Goal: Task Accomplishment & Management: Complete application form

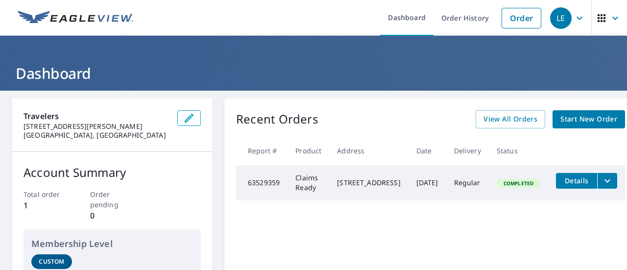
click at [578, 123] on span "Start New Order" at bounding box center [589, 119] width 57 height 12
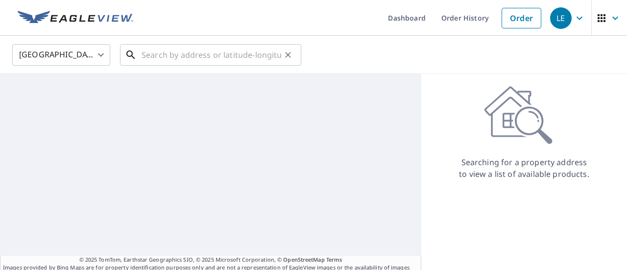
click at [204, 51] on input "text" at bounding box center [212, 54] width 140 height 27
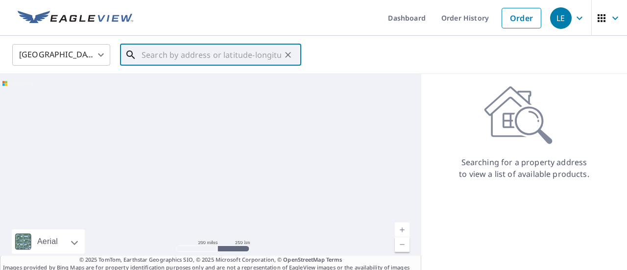
paste input "[STREET_ADDRESS]"
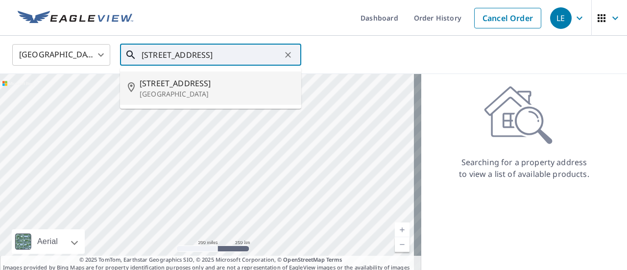
click at [157, 89] on p "[GEOGRAPHIC_DATA]" at bounding box center [217, 94] width 154 height 10
type input "[STREET_ADDRESS]"
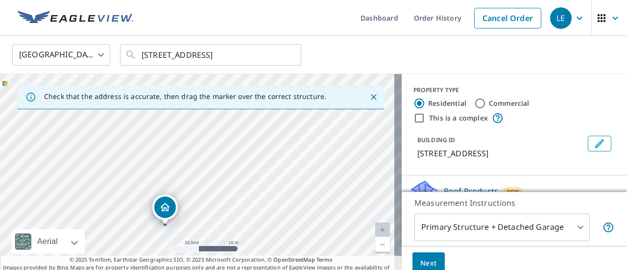
drag, startPoint x: 226, startPoint y: 205, endPoint x: 255, endPoint y: 84, distance: 124.9
click at [255, 84] on div "Check that the address is accurate, then drag the marker over the correct struc…" at bounding box center [201, 177] width 402 height 206
click at [361, 170] on div "[STREET_ADDRESS]" at bounding box center [201, 177] width 402 height 206
drag, startPoint x: 366, startPoint y: 212, endPoint x: 352, endPoint y: 122, distance: 91.6
click at [352, 122] on div "[STREET_ADDRESS]" at bounding box center [201, 177] width 402 height 206
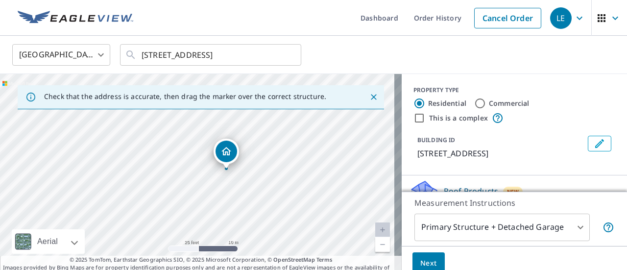
drag, startPoint x: 365, startPoint y: 197, endPoint x: 327, endPoint y: 173, distance: 44.3
click at [327, 173] on div "[STREET_ADDRESS]" at bounding box center [201, 177] width 402 height 206
click at [522, 229] on body "LE LE Dashboard Order History Cancel Order LE United States [GEOGRAPHIC_DATA] ​…" at bounding box center [313, 135] width 627 height 270
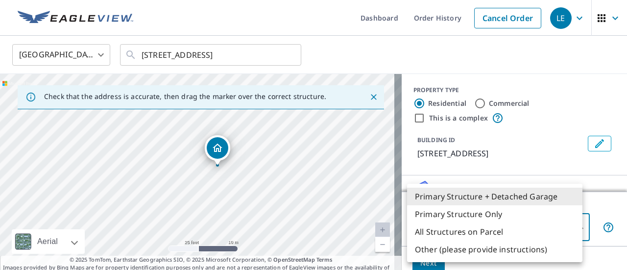
click at [598, 209] on div at bounding box center [313, 135] width 627 height 270
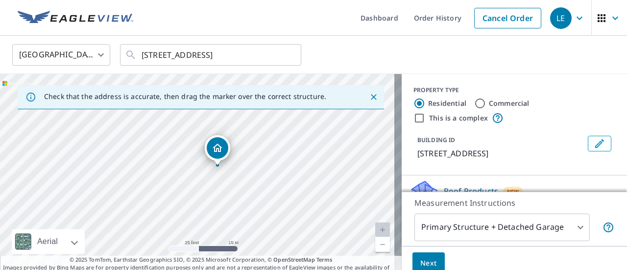
click at [504, 242] on div "Measurement Instructions Primary Structure + Detached Garage 1 ​" at bounding box center [514, 219] width 225 height 54
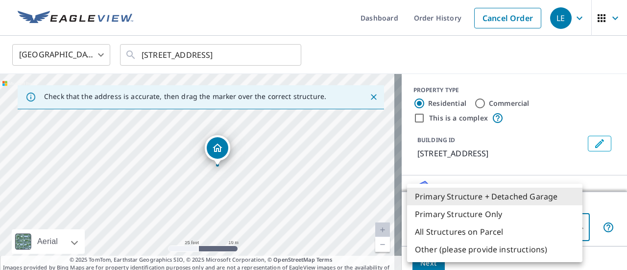
click at [504, 233] on body "LE LE Dashboard Order History Cancel Order LE United States [GEOGRAPHIC_DATA] ​…" at bounding box center [313, 135] width 627 height 270
click at [606, 201] on div at bounding box center [313, 135] width 627 height 270
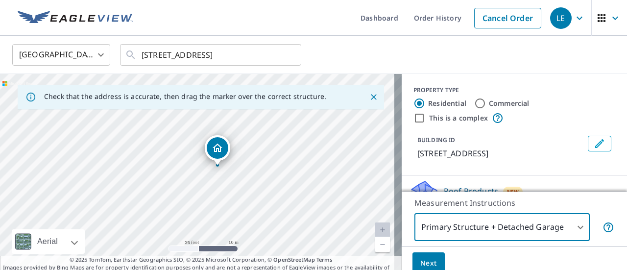
click at [472, 227] on body "LE LE Dashboard Order History Cancel Order LE United States [GEOGRAPHIC_DATA] ​…" at bounding box center [313, 135] width 627 height 270
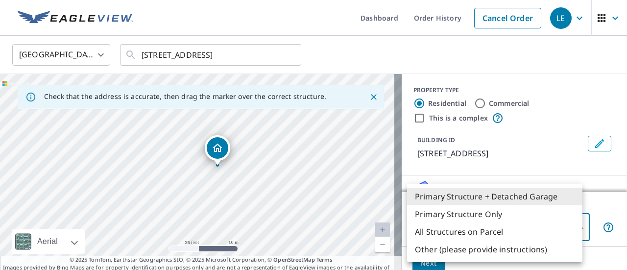
click at [493, 216] on li "Primary Structure Only" at bounding box center [494, 214] width 175 height 18
type input "2"
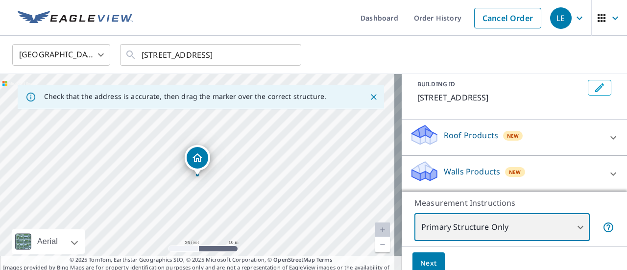
scroll to position [34, 0]
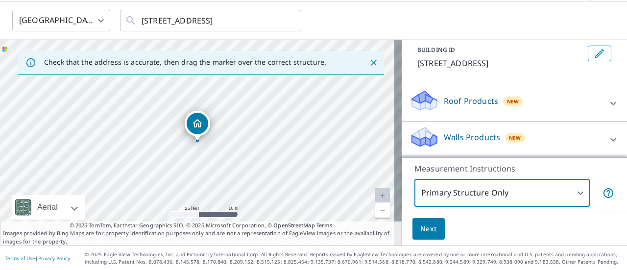
click at [565, 100] on div "Roof Products New" at bounding box center [506, 103] width 192 height 28
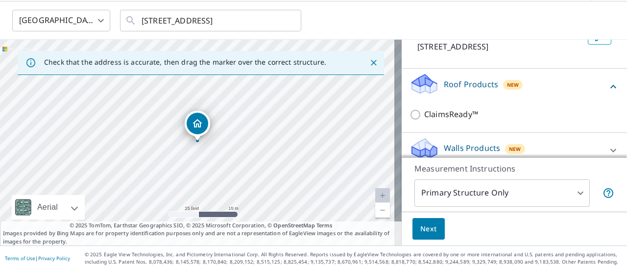
scroll to position [83, 0]
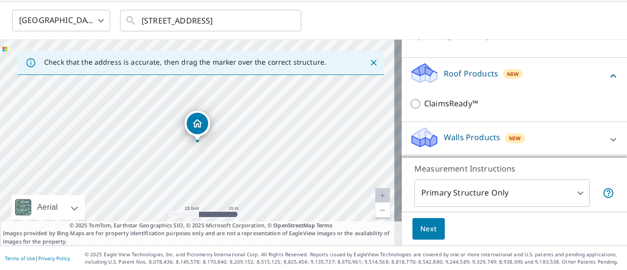
click at [582, 137] on div "Walls Products New" at bounding box center [506, 140] width 192 height 28
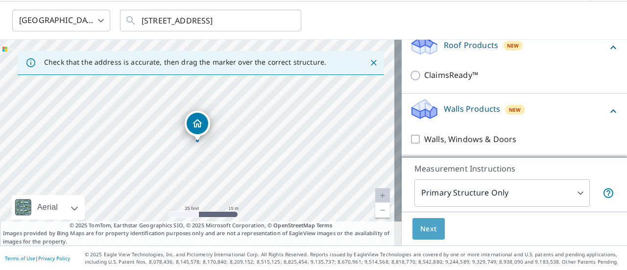
click at [425, 233] on span "Next" at bounding box center [428, 229] width 17 height 12
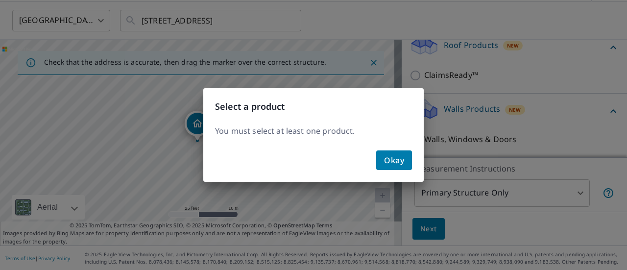
click at [391, 162] on span "Okay" at bounding box center [394, 160] width 20 height 14
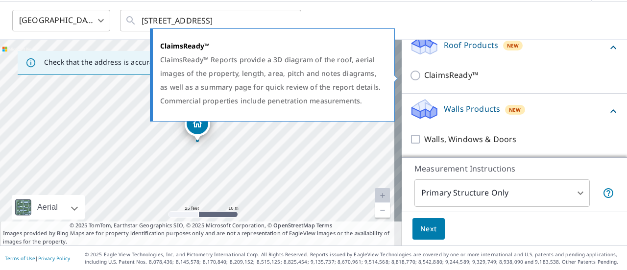
click at [410, 73] on input "ClaimsReady™" at bounding box center [417, 76] width 15 height 12
checkbox input "true"
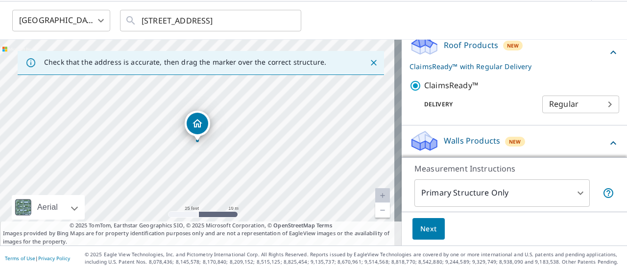
click at [552, 100] on body "LE LE Dashboard Order History Cancel Order LE United States [GEOGRAPHIC_DATA] ​…" at bounding box center [313, 135] width 627 height 270
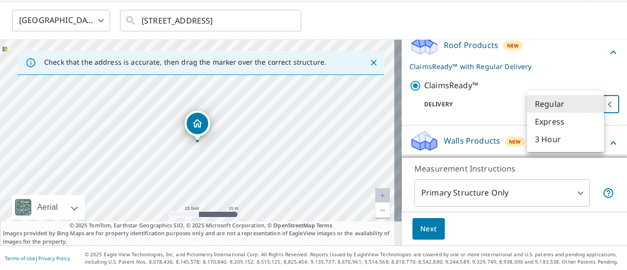
click at [564, 71] on div at bounding box center [313, 135] width 627 height 270
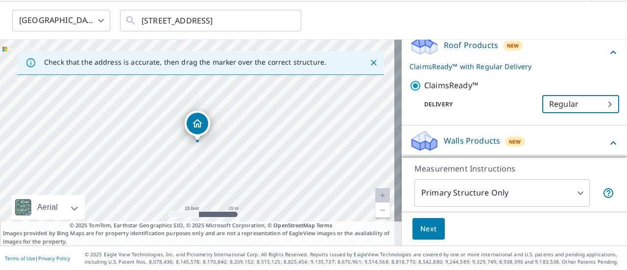
click at [543, 106] on body "LE LE Dashboard Order History Cancel Order LE United States [GEOGRAPHIC_DATA] ​…" at bounding box center [313, 135] width 627 height 270
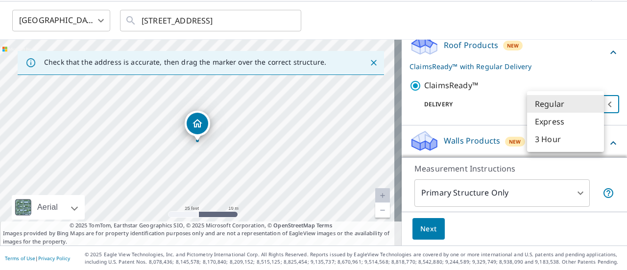
click at [547, 120] on li "Express" at bounding box center [565, 122] width 77 height 18
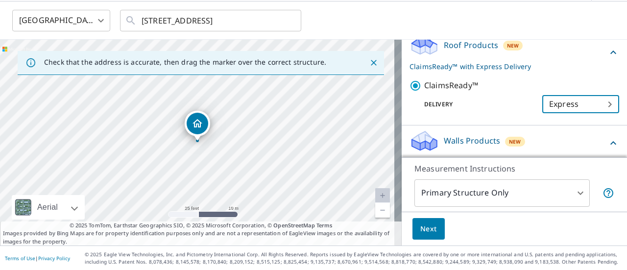
click at [549, 99] on body "LE LE Dashboard Order History Cancel Order LE United States [GEOGRAPHIC_DATA] ​…" at bounding box center [313, 135] width 627 height 270
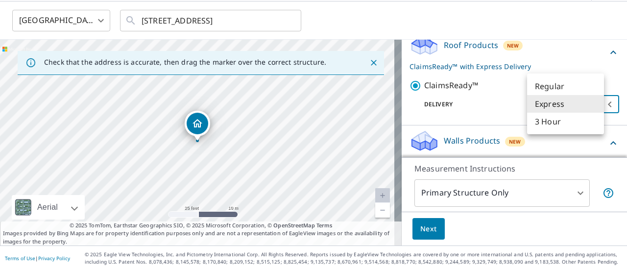
click at [555, 86] on li "Regular" at bounding box center [565, 86] width 77 height 18
type input "8"
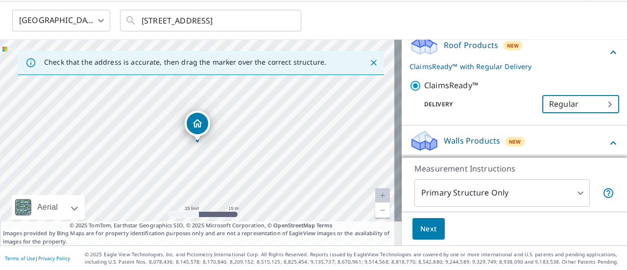
scroll to position [143, 0]
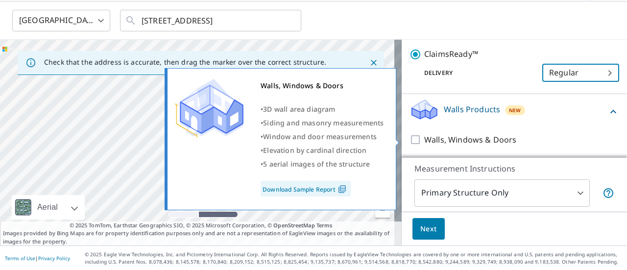
click at [481, 136] on p "Walls, Windows & Doors" at bounding box center [470, 140] width 92 height 12
click at [424, 136] on input "Walls, Windows & Doors" at bounding box center [417, 140] width 15 height 12
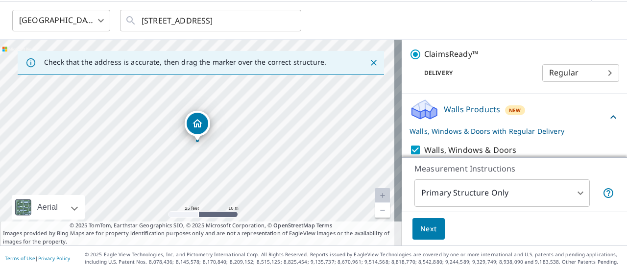
scroll to position [175, 0]
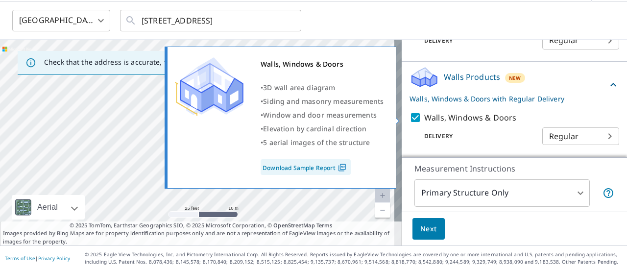
click at [427, 116] on p "Walls, Windows & Doors" at bounding box center [470, 118] width 92 height 12
click at [424, 116] on input "Walls, Windows & Doors" at bounding box center [417, 118] width 15 height 12
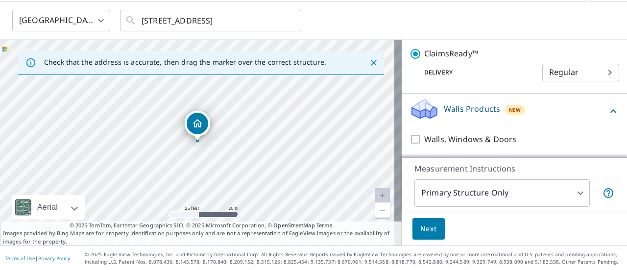
scroll to position [143, 0]
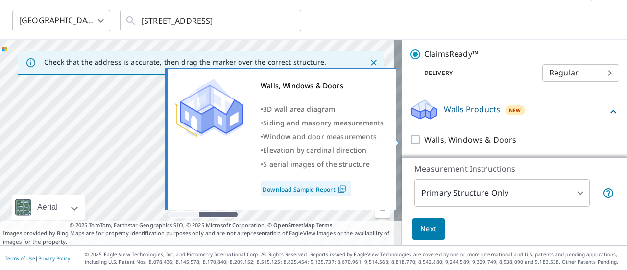
click at [482, 141] on p "Walls, Windows & Doors" at bounding box center [470, 140] width 92 height 12
click at [424, 141] on input "Walls, Windows & Doors" at bounding box center [417, 140] width 15 height 12
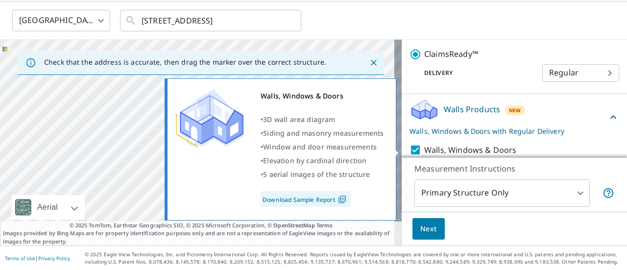
click at [468, 148] on p "Walls, Windows & Doors" at bounding box center [470, 150] width 92 height 12
click at [424, 148] on input "Walls, Windows & Doors" at bounding box center [417, 150] width 15 height 12
checkbox input "false"
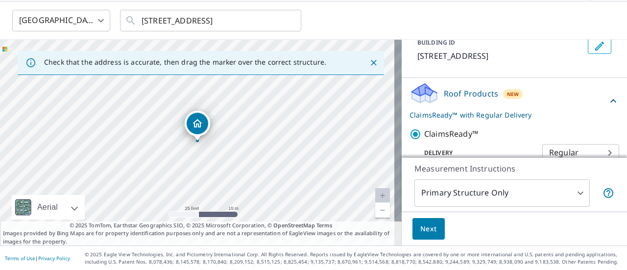
scroll to position [95, 0]
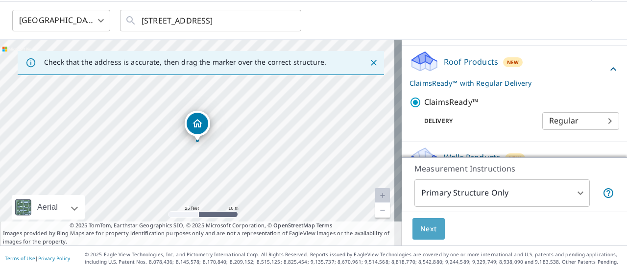
click at [425, 234] on span "Next" at bounding box center [428, 229] width 17 height 12
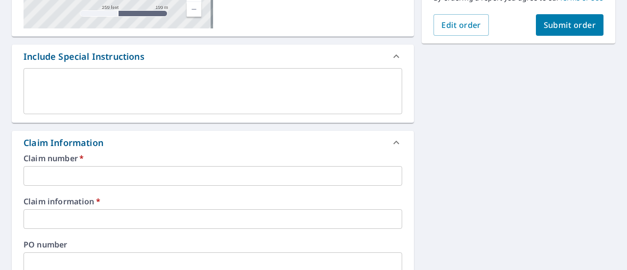
scroll to position [225, 0]
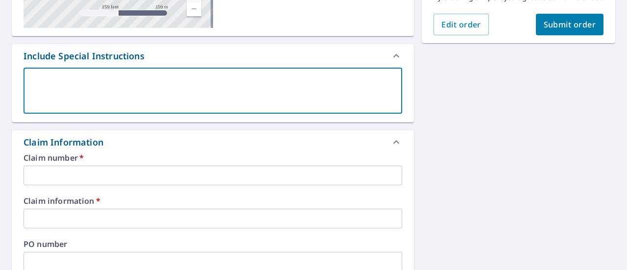
click at [126, 89] on textarea at bounding box center [212, 91] width 365 height 28
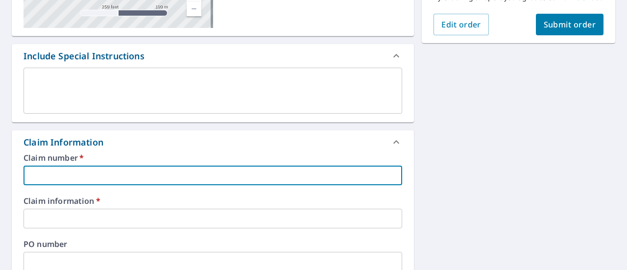
click at [112, 177] on input "text" at bounding box center [213, 176] width 379 height 20
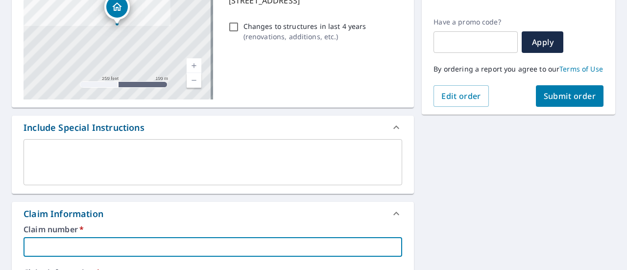
click at [116, 171] on textarea at bounding box center [212, 162] width 365 height 28
click at [120, 246] on input "text" at bounding box center [213, 247] width 379 height 20
type input "4112"
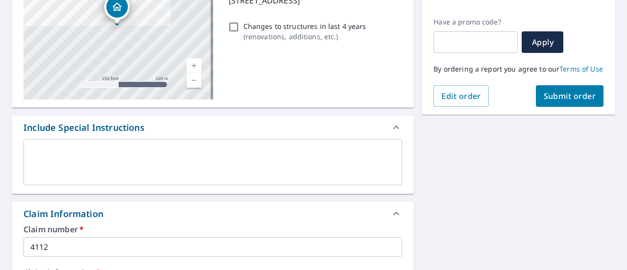
click at [175, 236] on div "Claim number   * 4112 ​" at bounding box center [213, 240] width 379 height 31
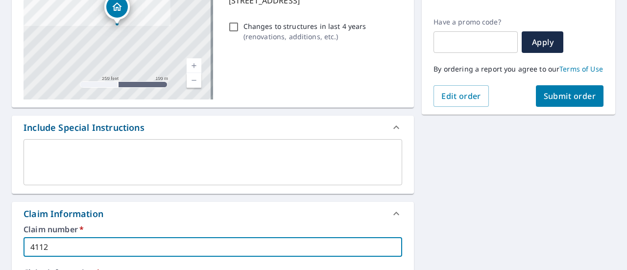
click at [168, 243] on input "4112" at bounding box center [213, 247] width 379 height 20
paste input "JDV6968"
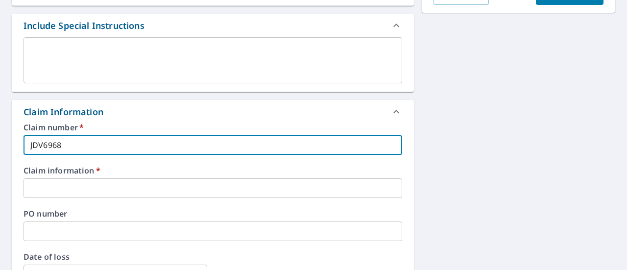
scroll to position [256, 0]
type input "JDV6968"
click at [111, 186] on input "text" at bounding box center [213, 188] width 379 height 20
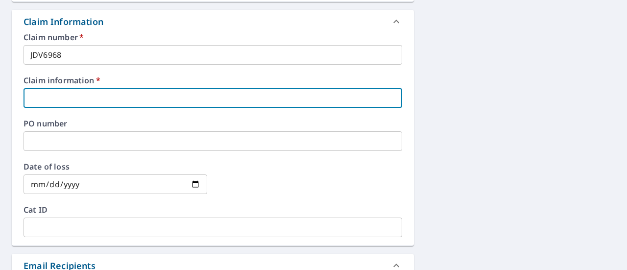
scroll to position [347, 0]
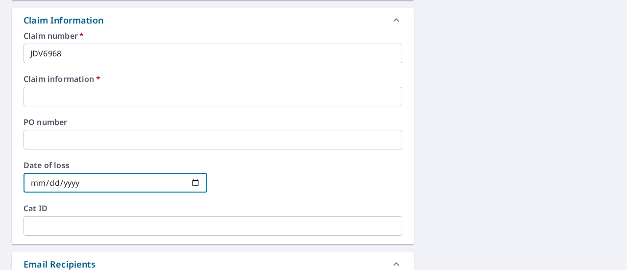
click at [191, 182] on input "date" at bounding box center [116, 183] width 184 height 20
click at [78, 177] on input "[DATE]" at bounding box center [116, 183] width 184 height 20
click at [77, 183] on input "[DATE]" at bounding box center [116, 183] width 184 height 20
click at [66, 181] on input "[DATE]" at bounding box center [116, 183] width 184 height 20
type input "[DATE]"
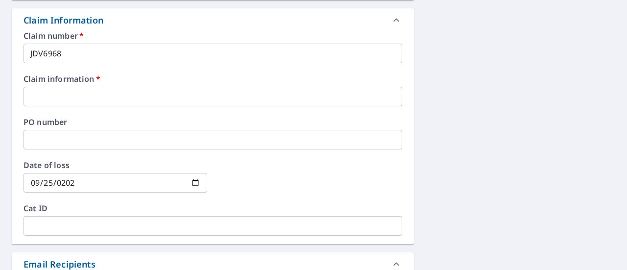
click at [299, 187] on div at bounding box center [311, 182] width 184 height 43
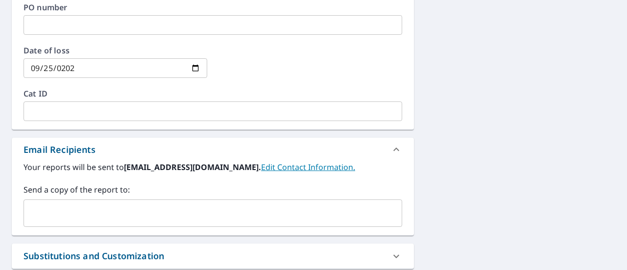
scroll to position [563, 0]
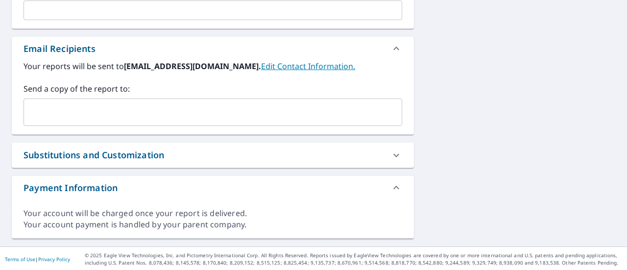
click at [190, 103] on input "text" at bounding box center [205, 112] width 355 height 19
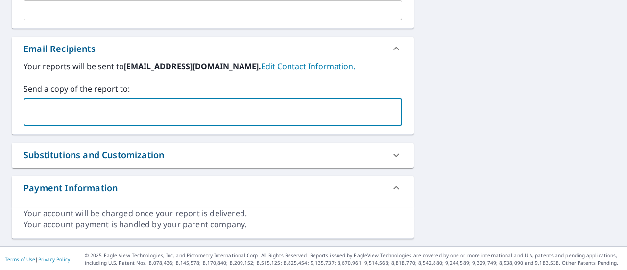
click at [289, 131] on div "Your reports will be sent to [EMAIL_ADDRESS][DOMAIN_NAME]. Edit Contact Informa…" at bounding box center [213, 97] width 402 height 74
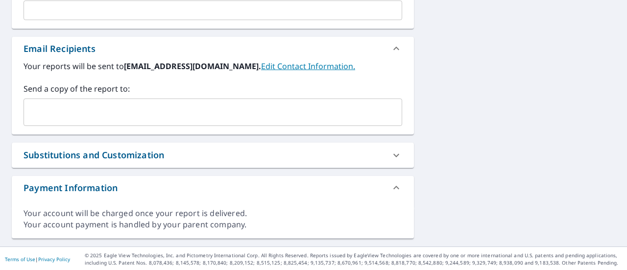
click at [323, 156] on div "Substitutions and Customization" at bounding box center [204, 154] width 361 height 13
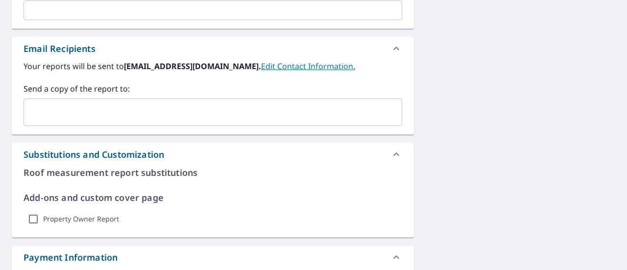
click at [323, 156] on div "Substitutions and Customization" at bounding box center [204, 154] width 361 height 13
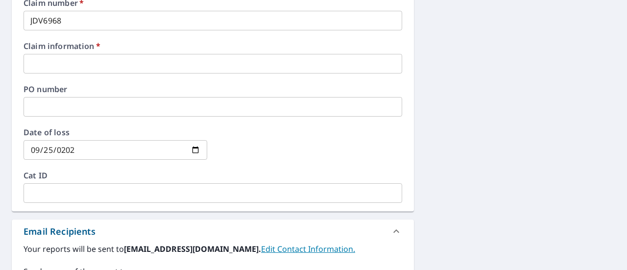
scroll to position [321, 0]
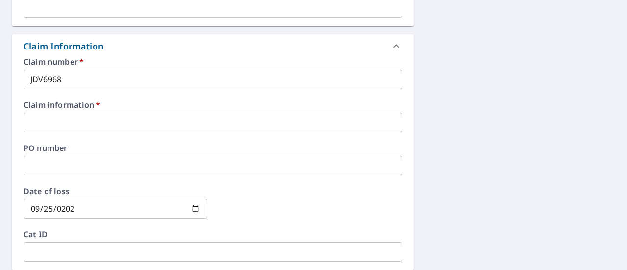
click at [163, 124] on input "text" at bounding box center [213, 123] width 379 height 20
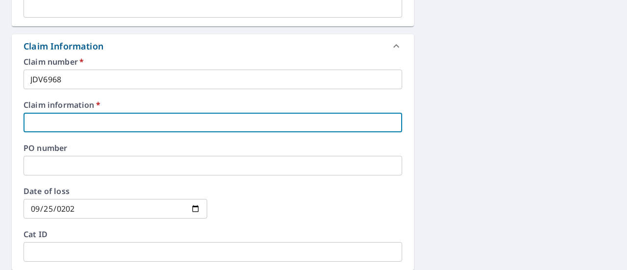
scroll to position [320, 0]
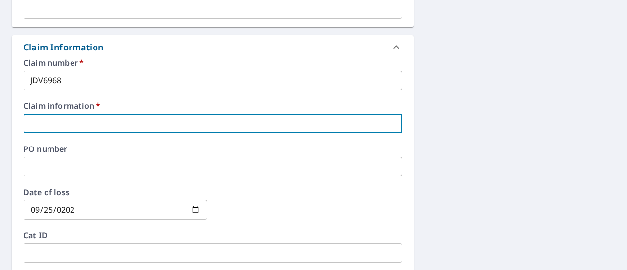
click at [82, 124] on input "text" at bounding box center [213, 124] width 379 height 20
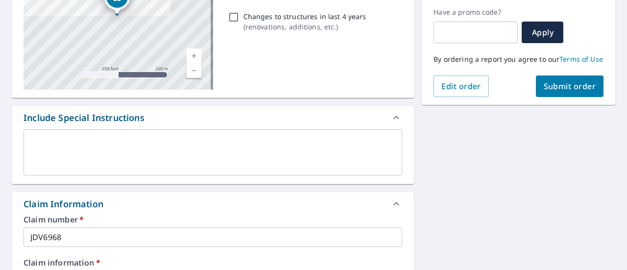
scroll to position [56, 0]
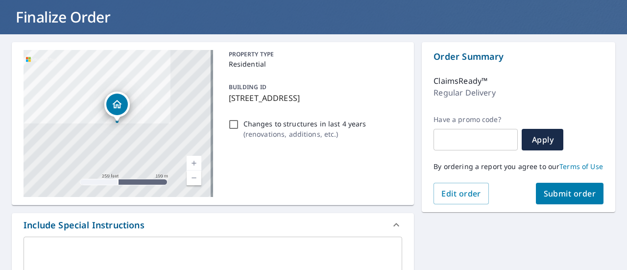
type input "Roof Claim"
click at [251, 119] on p "Changes to structures in last 4 years" at bounding box center [305, 124] width 123 height 10
click at [240, 119] on input "Changes to structures in last 4 years ( renovations, additions, etc. )" at bounding box center [234, 125] width 12 height 12
click at [234, 125] on input "Changes to structures in last 4 years ( renovations, additions, etc. )" at bounding box center [234, 125] width 12 height 12
checkbox input "false"
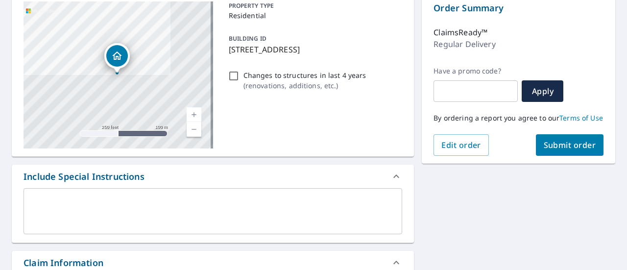
scroll to position [105, 0]
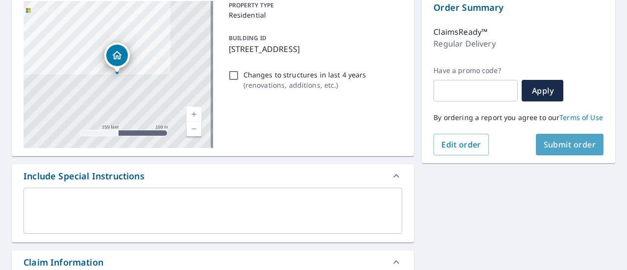
click at [560, 155] on button "Submit order" at bounding box center [570, 145] width 68 height 22
